Goal: Task Accomplishment & Management: Use online tool/utility

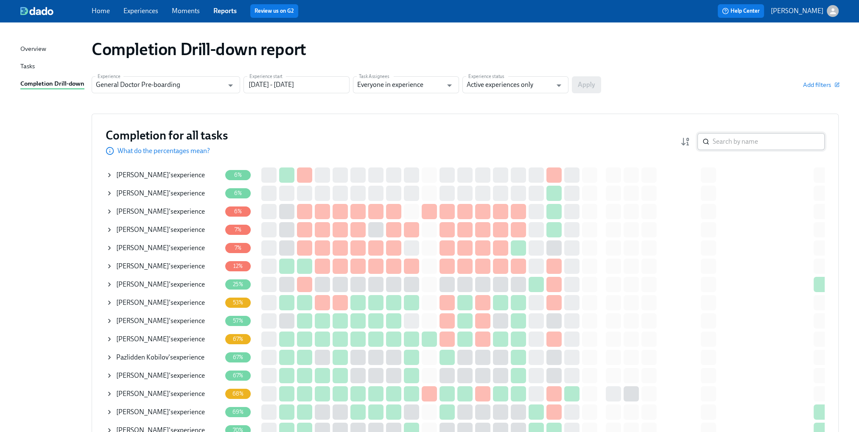
click at [739, 145] on input "search" at bounding box center [768, 141] width 112 height 17
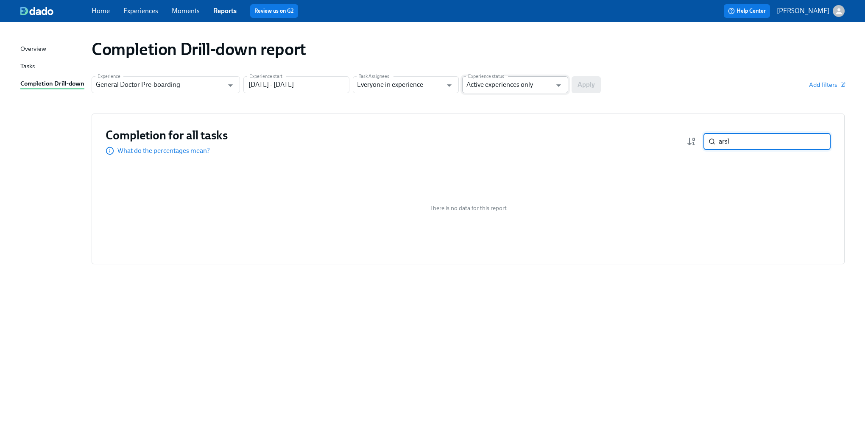
type input "arsl"
click at [507, 89] on input "Active experiences only" at bounding box center [508, 84] width 85 height 17
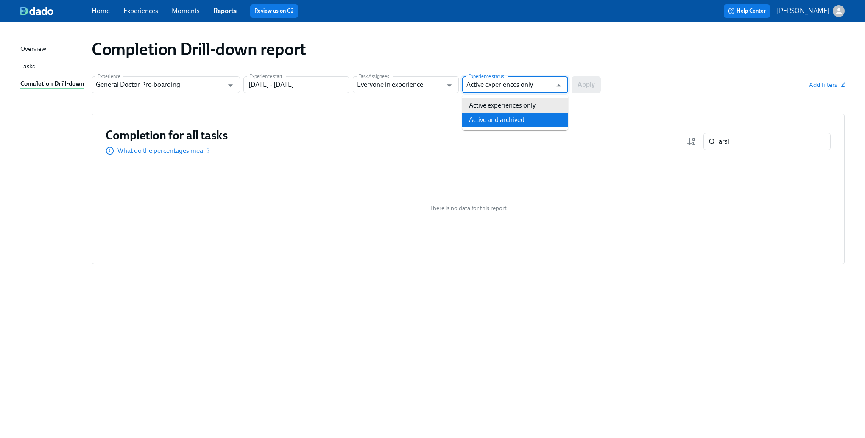
click at [494, 116] on li "Active and archived" at bounding box center [515, 120] width 106 height 14
type input "Active and archived"
click at [587, 84] on span "Apply" at bounding box center [586, 85] width 17 height 8
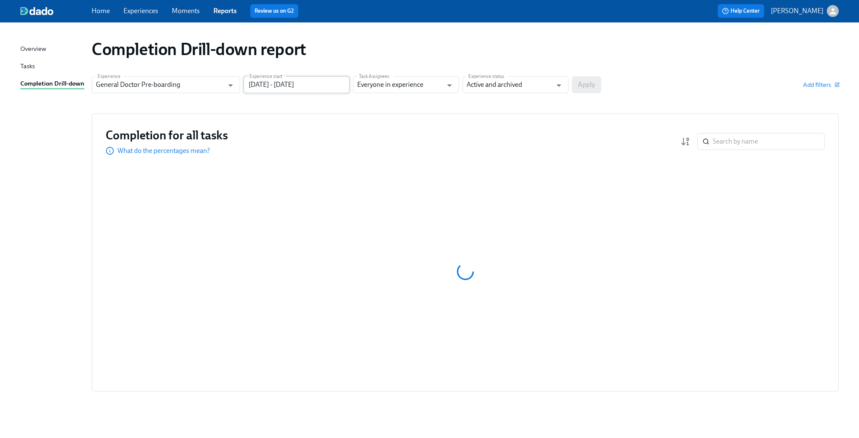
click at [319, 93] on input "[DATE] - [DATE]" at bounding box center [296, 84] width 106 height 17
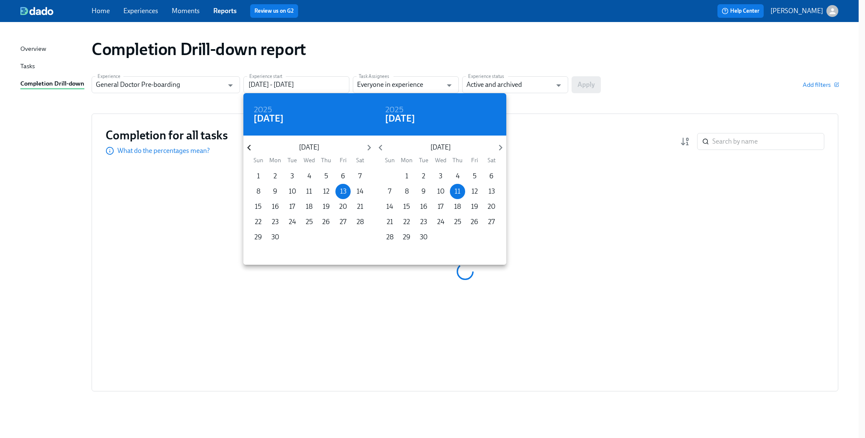
click at [253, 147] on icon "button" at bounding box center [248, 147] width 11 height 11
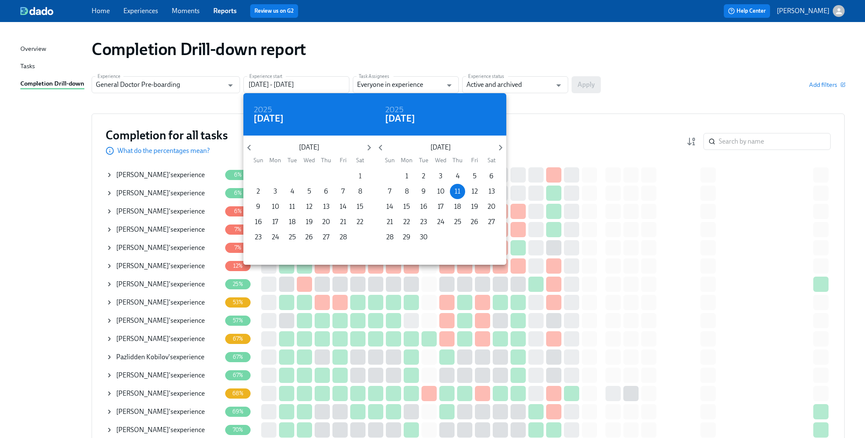
click at [357, 175] on span "1" at bounding box center [359, 176] width 15 height 9
type input "[DATE] - [DATE]"
click at [568, 61] on div at bounding box center [432, 219] width 865 height 438
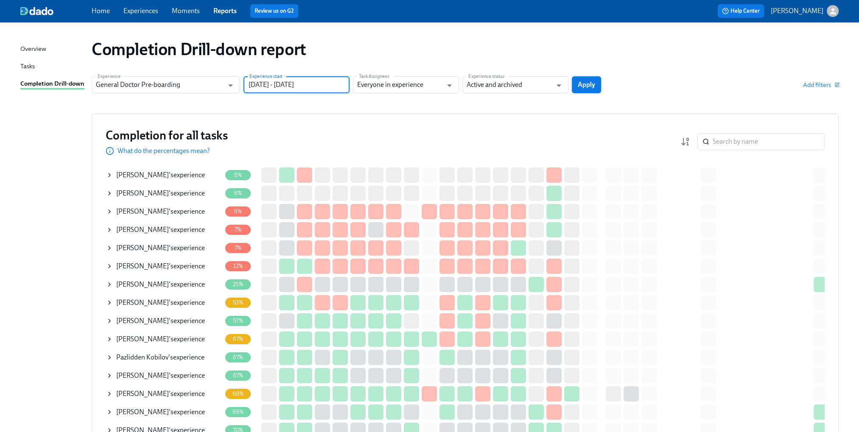
click at [579, 82] on span "Apply" at bounding box center [586, 85] width 17 height 8
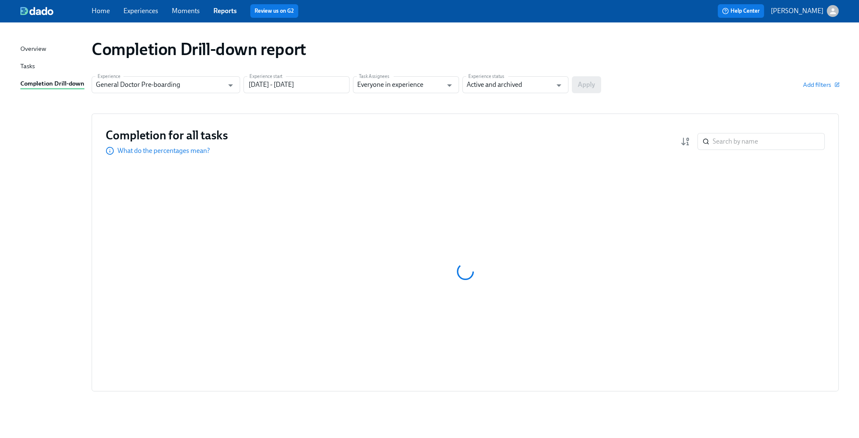
click at [762, 154] on div "Completion for all tasks What do the percentages mean? ​" at bounding box center [465, 142] width 719 height 28
click at [762, 151] on div "Completion for all tasks What do the percentages mean? ​" at bounding box center [465, 142] width 719 height 28
click at [761, 146] on input "search" at bounding box center [768, 141] width 112 height 17
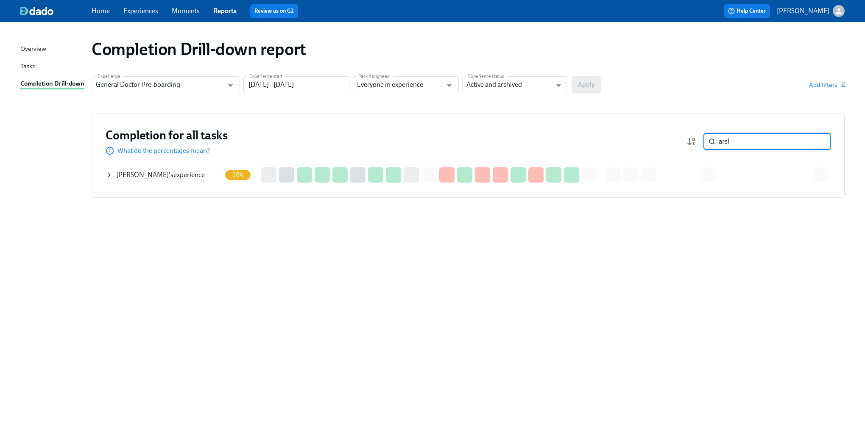
type input "arsl"
click at [108, 177] on icon at bounding box center [109, 175] width 7 height 7
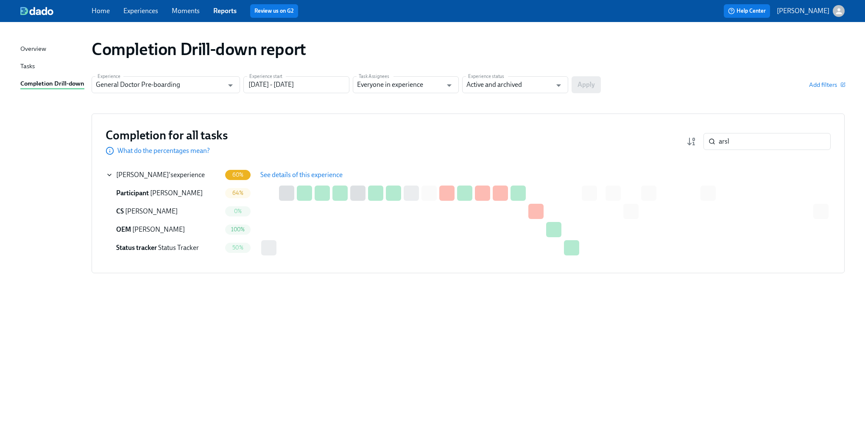
click at [273, 179] on span "See details of this experience" at bounding box center [301, 175] width 82 height 8
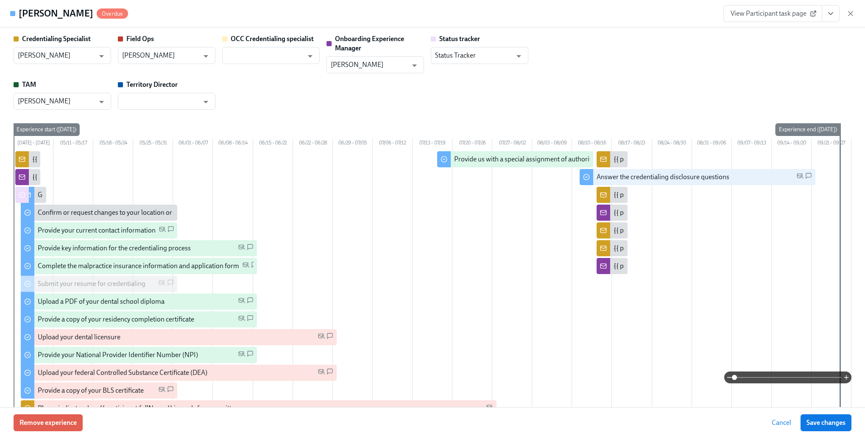
type input "[PERSON_NAME]"
type input "Status Tracker"
type input "[PERSON_NAME]"
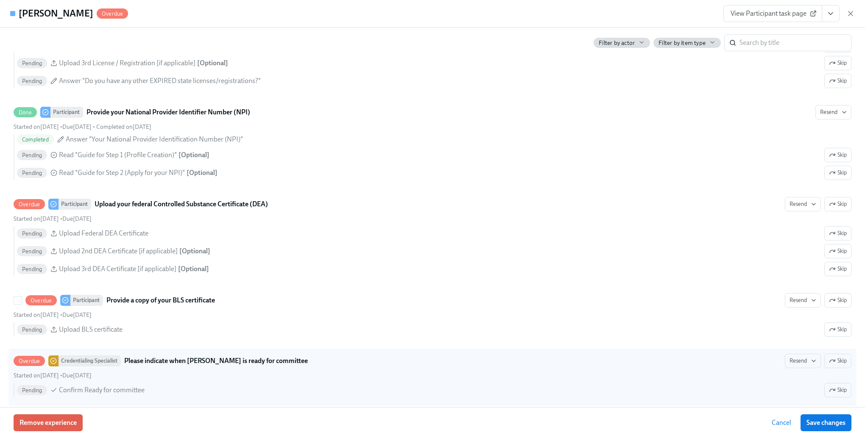
scroll to position [1442, 0]
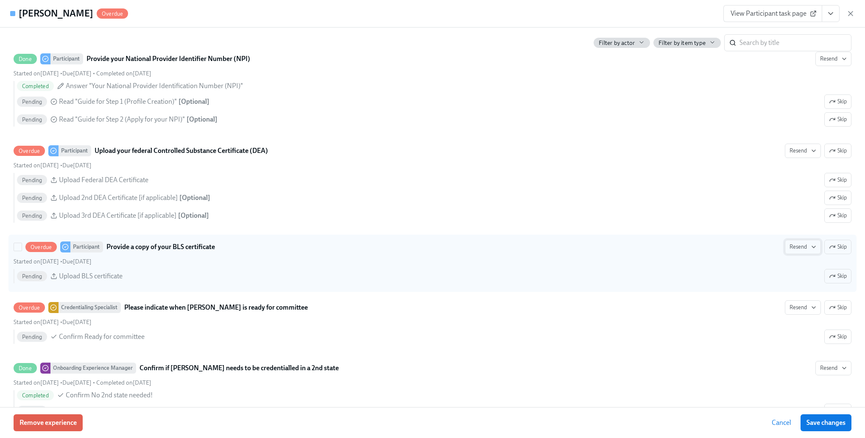
click at [791, 249] on span "Resend" at bounding box center [803, 247] width 27 height 8
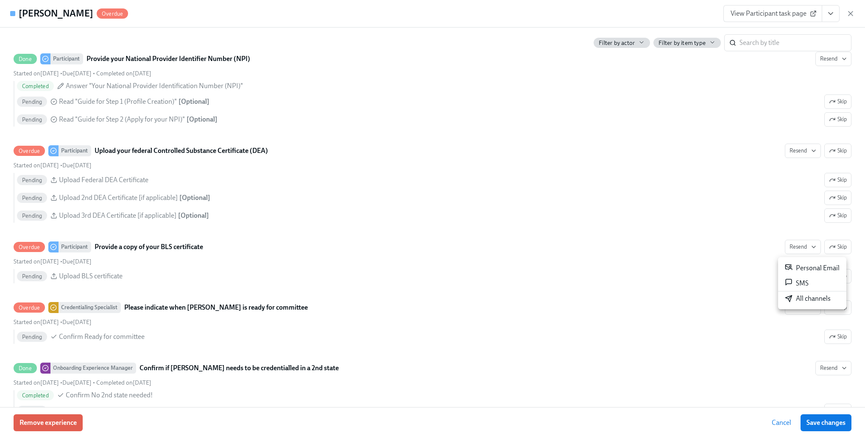
click at [789, 302] on icon at bounding box center [789, 299] width 8 height 8
click at [494, 281] on div at bounding box center [432, 219] width 865 height 438
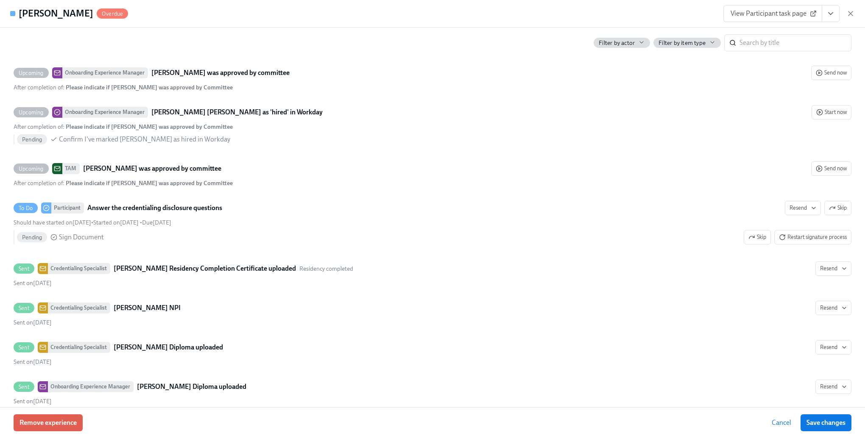
scroll to position [2460, 0]
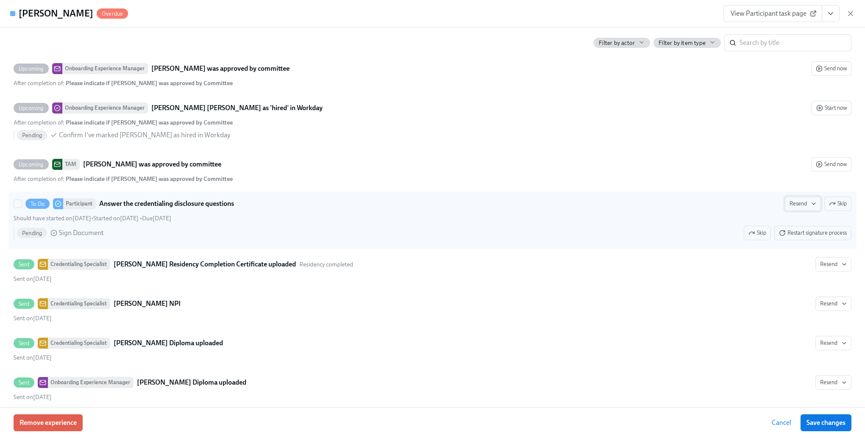
click at [792, 207] on span "Resend" at bounding box center [803, 204] width 27 height 8
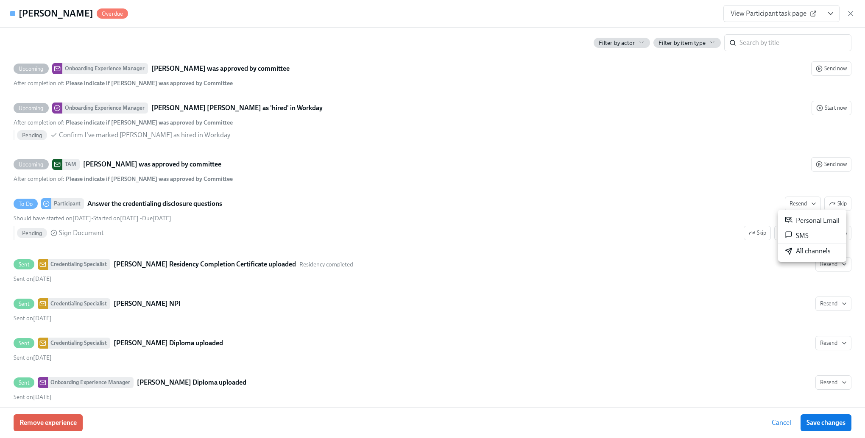
click at [793, 252] on div "All channels" at bounding box center [808, 251] width 46 height 9
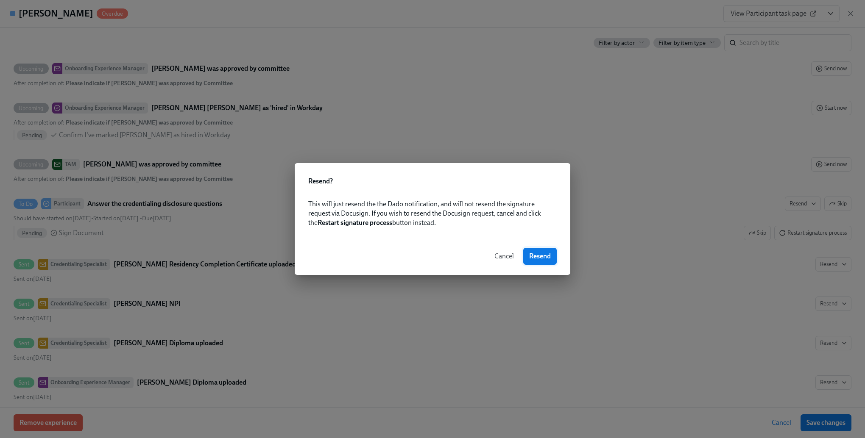
click at [525, 260] on button "Resend" at bounding box center [540, 256] width 34 height 17
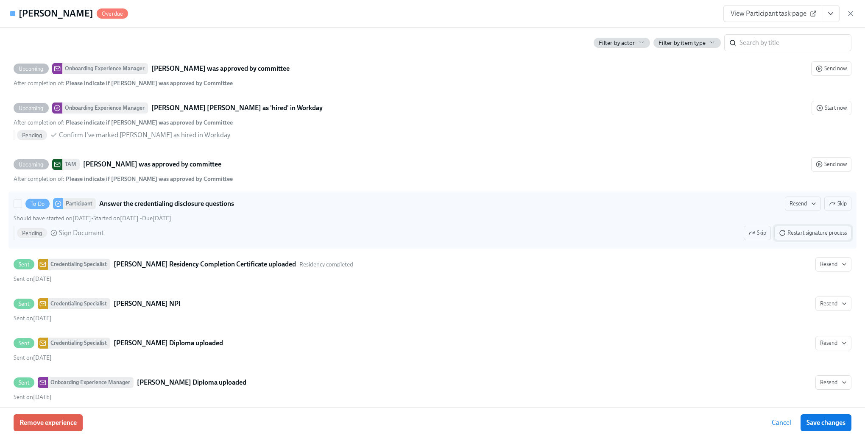
click at [830, 233] on span "Restart signature process" at bounding box center [813, 233] width 68 height 8
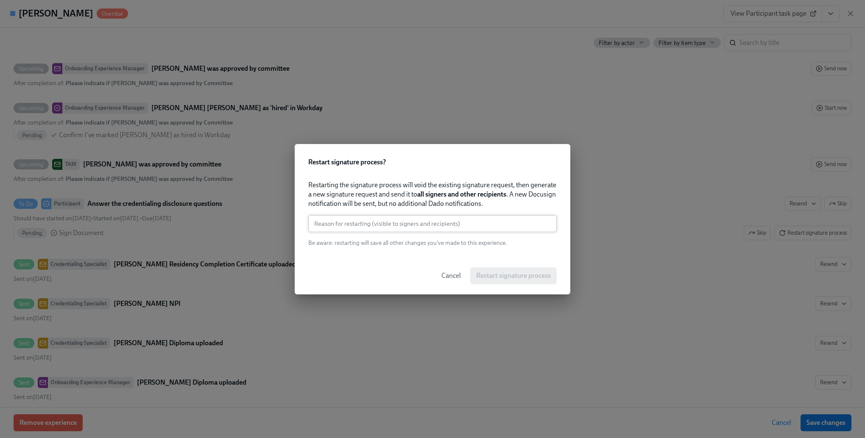
drag, startPoint x: 464, startPoint y: 222, endPoint x: 444, endPoint y: 223, distance: 19.5
click at [464, 222] on input "text" at bounding box center [432, 223] width 248 height 17
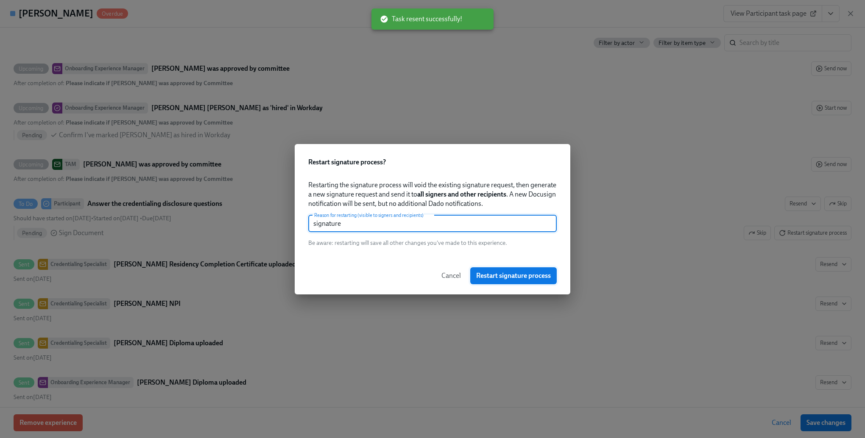
type input "signature"
click at [530, 274] on span "Restart signature process" at bounding box center [513, 276] width 75 height 8
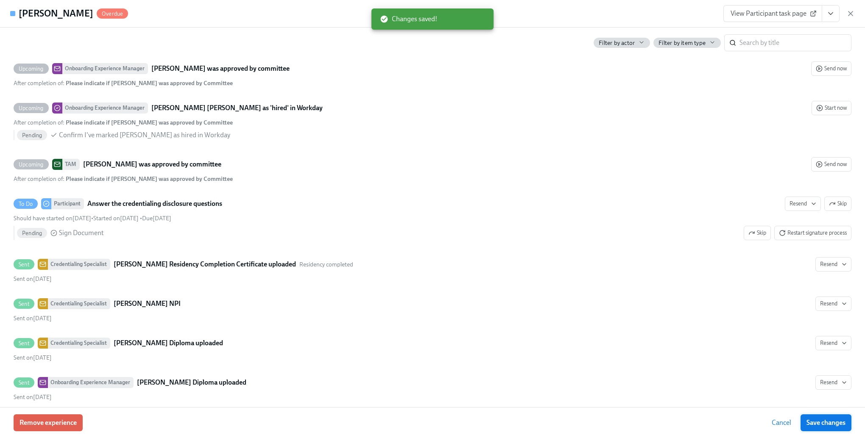
click at [809, 420] on span "Save changes" at bounding box center [826, 423] width 39 height 8
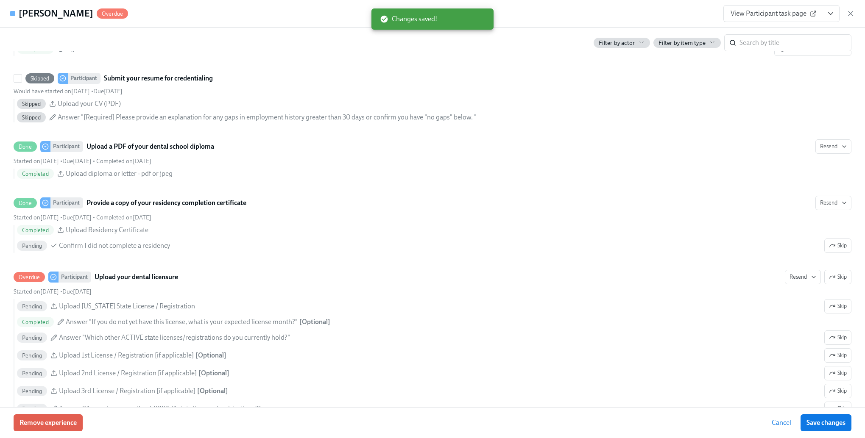
scroll to position [891, 0]
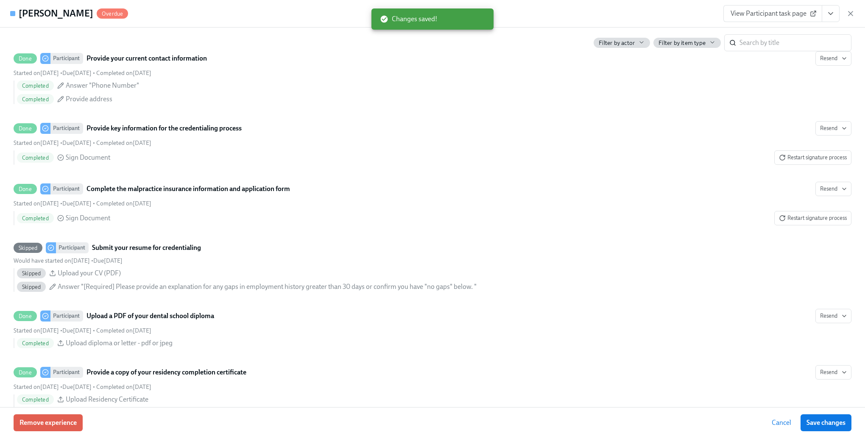
click at [769, 423] on button "Cancel" at bounding box center [781, 423] width 31 height 17
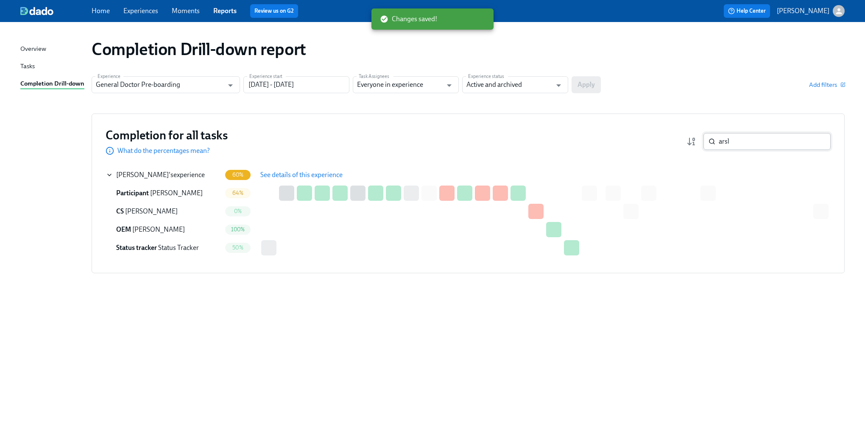
click at [734, 145] on input "arsl" at bounding box center [775, 141] width 112 height 17
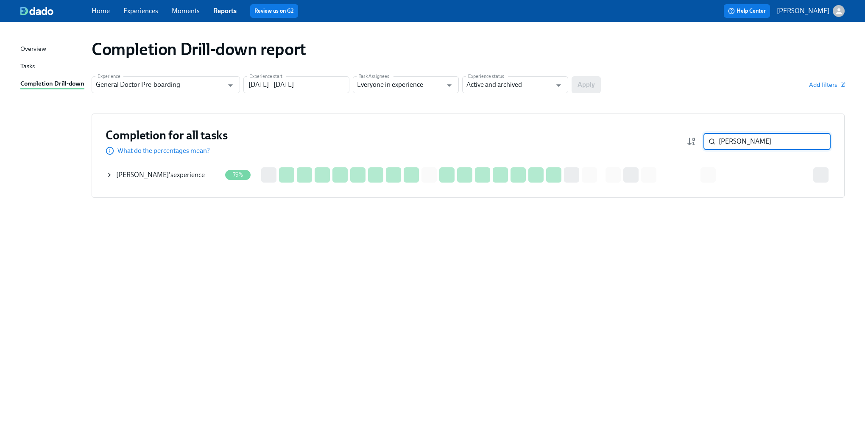
click at [110, 177] on icon at bounding box center [109, 175] width 7 height 7
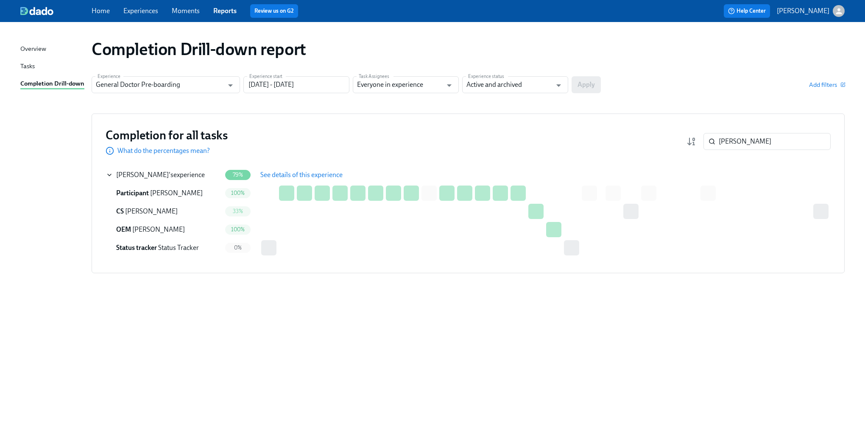
click at [296, 176] on span "See details of this experience" at bounding box center [301, 175] width 82 height 8
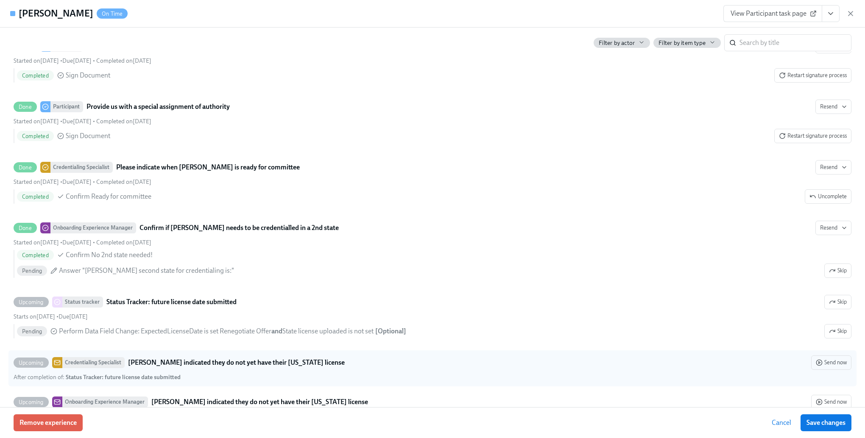
scroll to position [2035, 0]
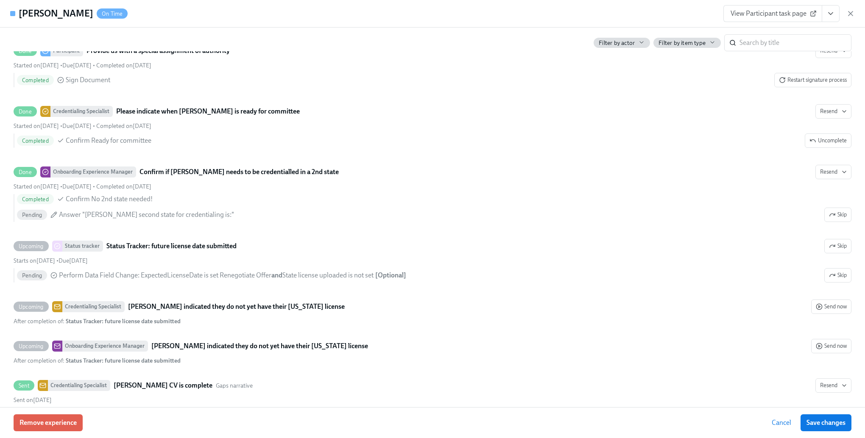
click at [772, 426] on span "Cancel" at bounding box center [782, 423] width 20 height 8
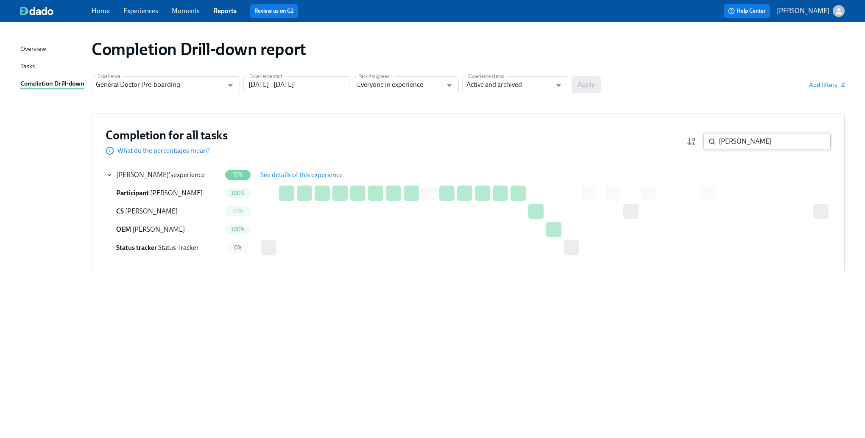
click at [751, 145] on input "[PERSON_NAME]" at bounding box center [775, 141] width 112 height 17
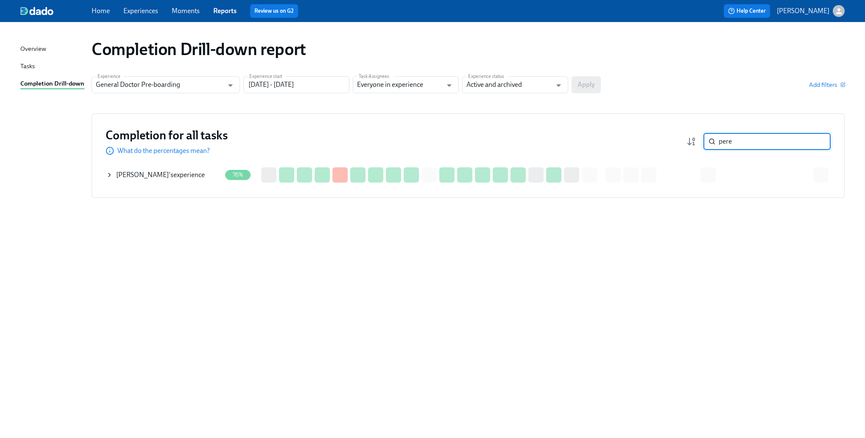
type input "pere"
click at [109, 172] on icon at bounding box center [109, 175] width 7 height 7
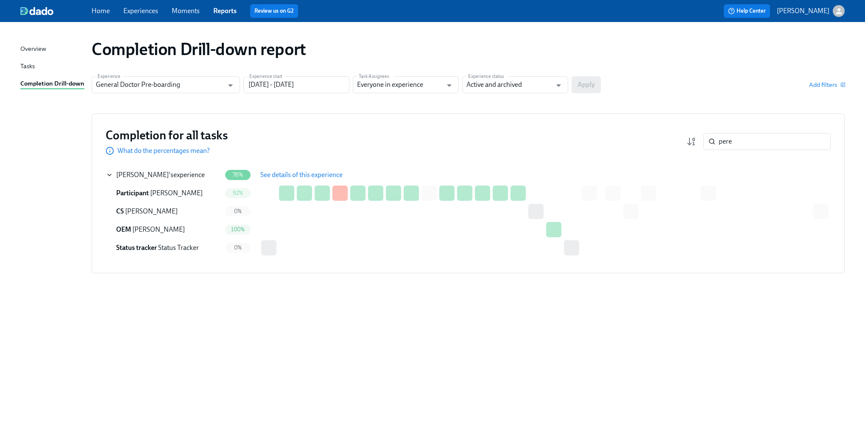
click at [278, 173] on span "See details of this experience" at bounding box center [301, 175] width 82 height 8
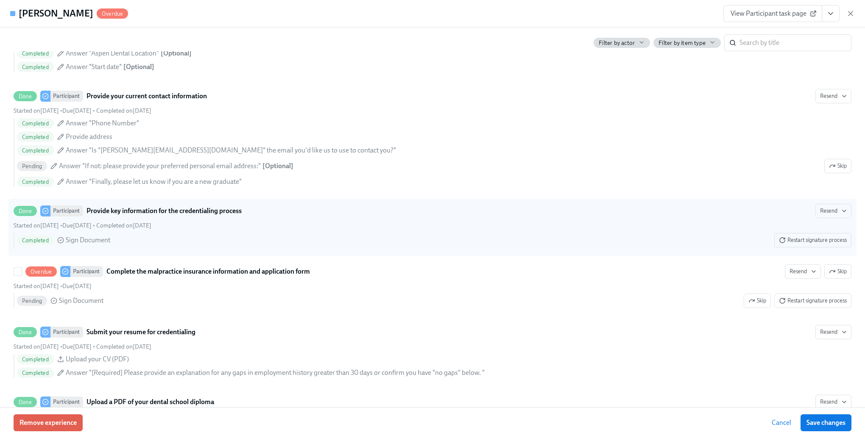
scroll to position [975, 0]
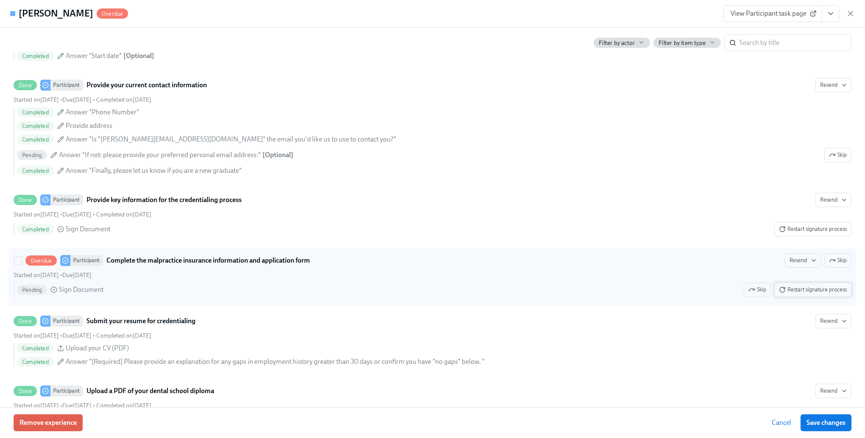
click at [796, 294] on span "Restart signature process" at bounding box center [813, 290] width 68 height 8
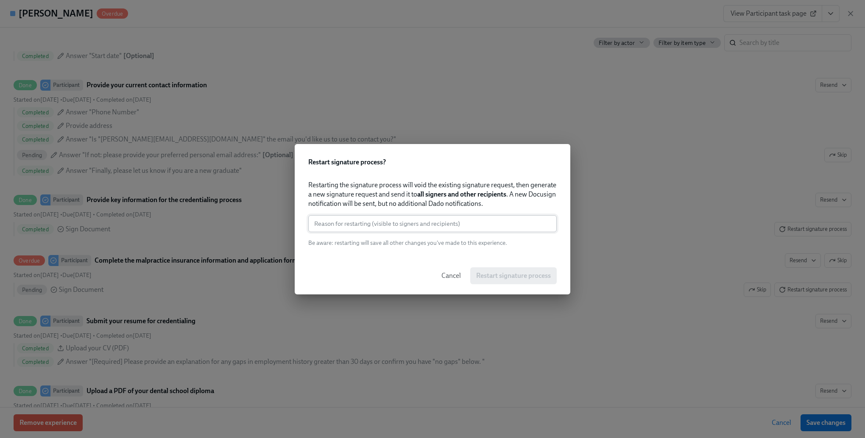
click at [476, 228] on input "text" at bounding box center [432, 223] width 248 height 17
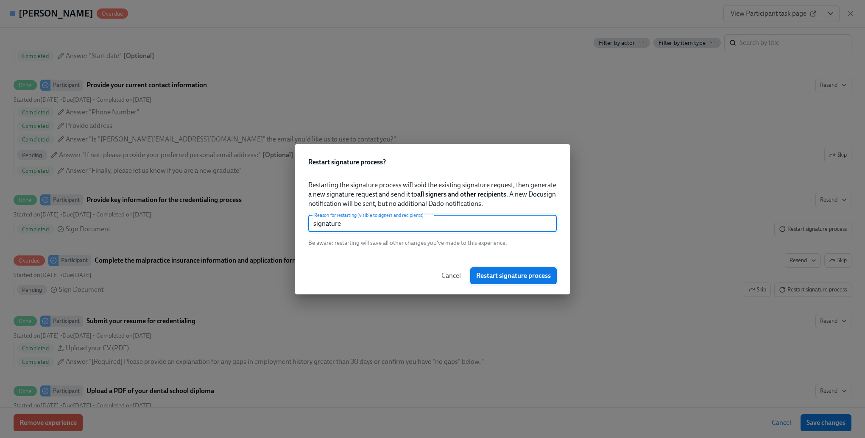
type input "signature"
click at [496, 276] on span "Restart signature process" at bounding box center [513, 276] width 75 height 8
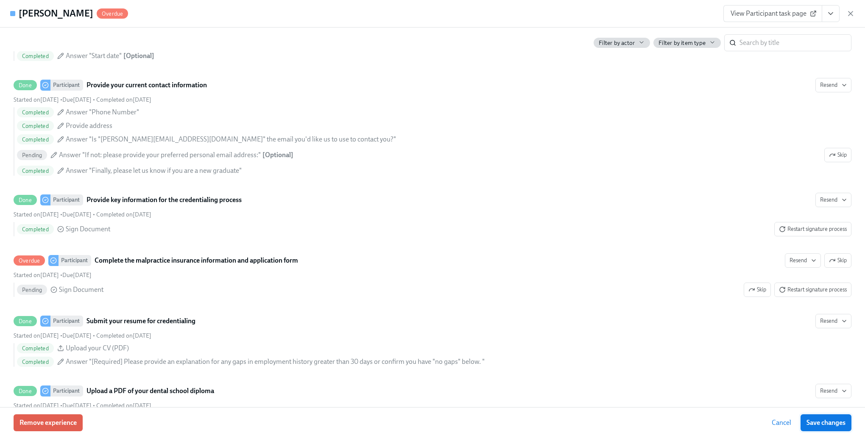
click at [824, 420] on span "Save changes" at bounding box center [826, 423] width 39 height 8
